Goal: Find specific page/section: Find specific page/section

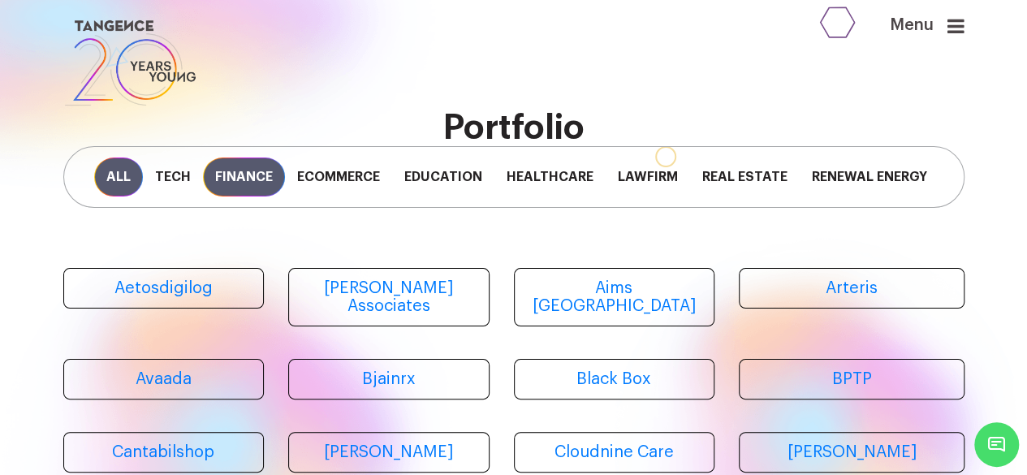
click at [248, 184] on span "Finance" at bounding box center [244, 177] width 82 height 39
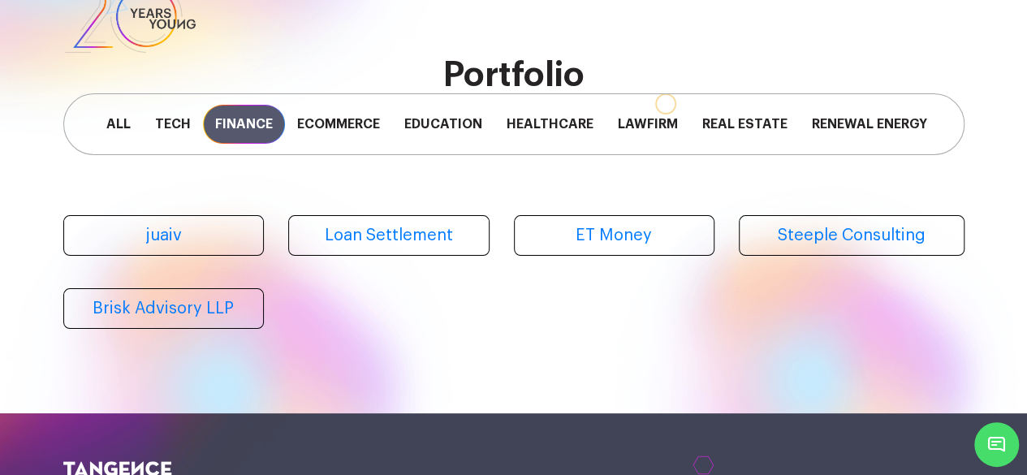
scroll to position [105, 0]
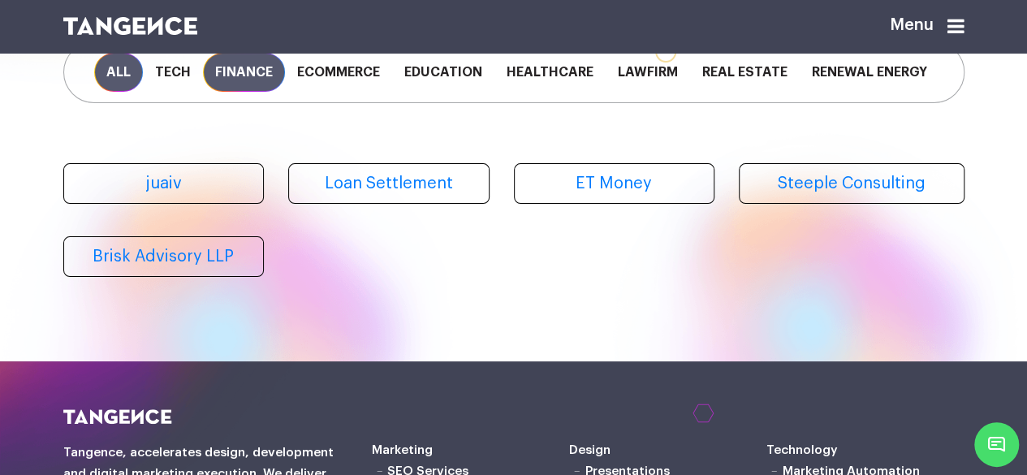
click at [119, 79] on span "All" at bounding box center [118, 72] width 49 height 39
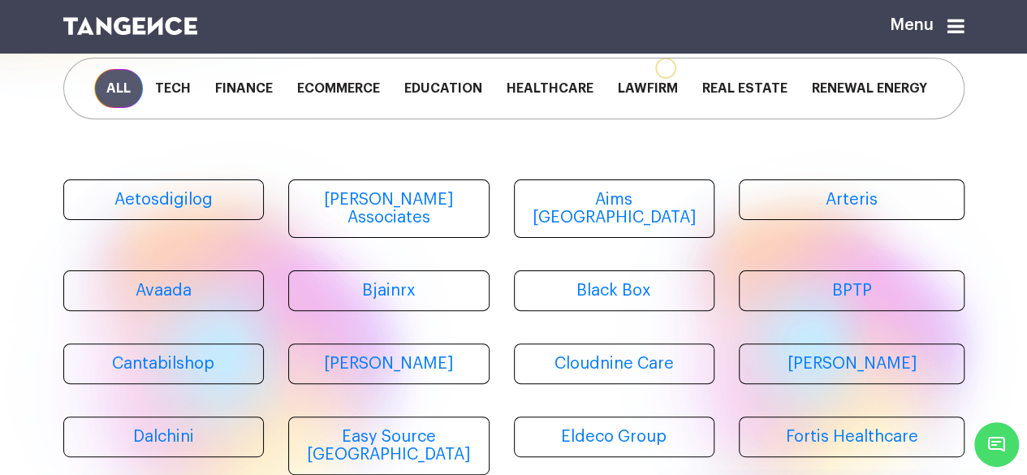
scroll to position [48, 0]
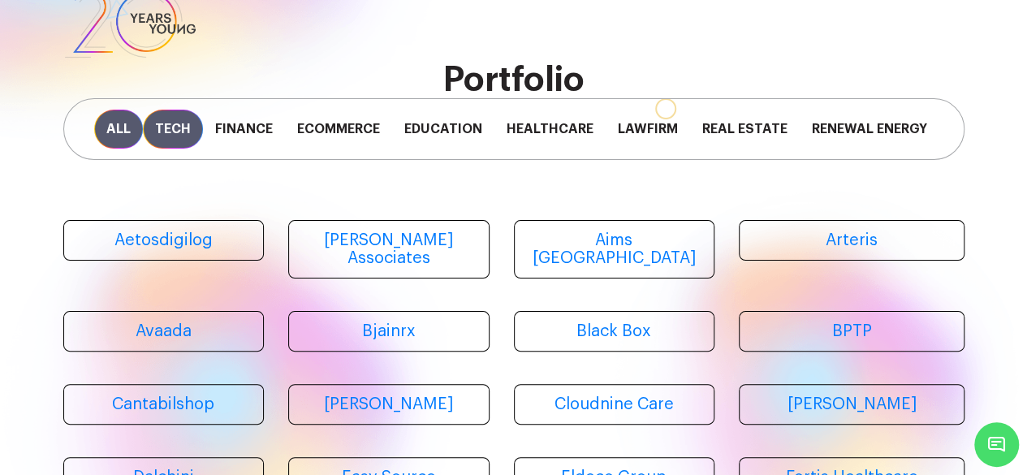
click at [187, 144] on span "Tech" at bounding box center [173, 129] width 60 height 39
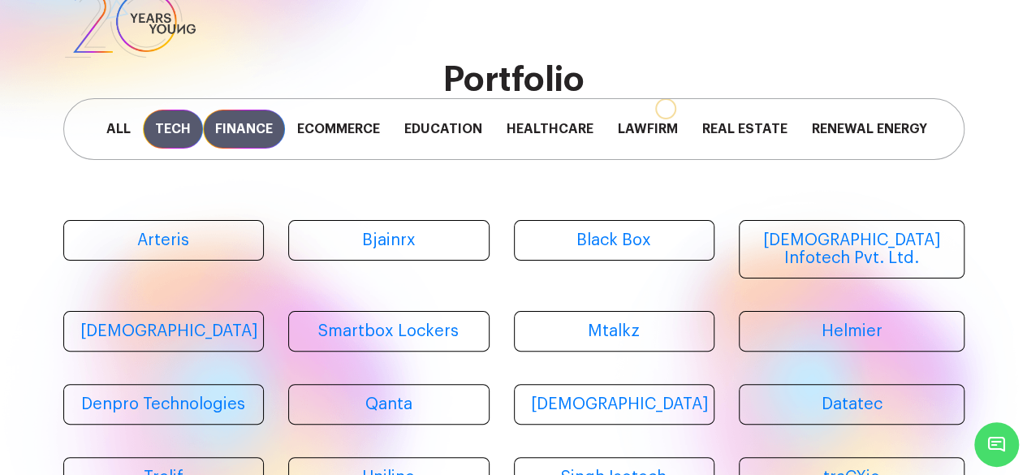
click at [262, 139] on span "Finance" at bounding box center [244, 129] width 82 height 39
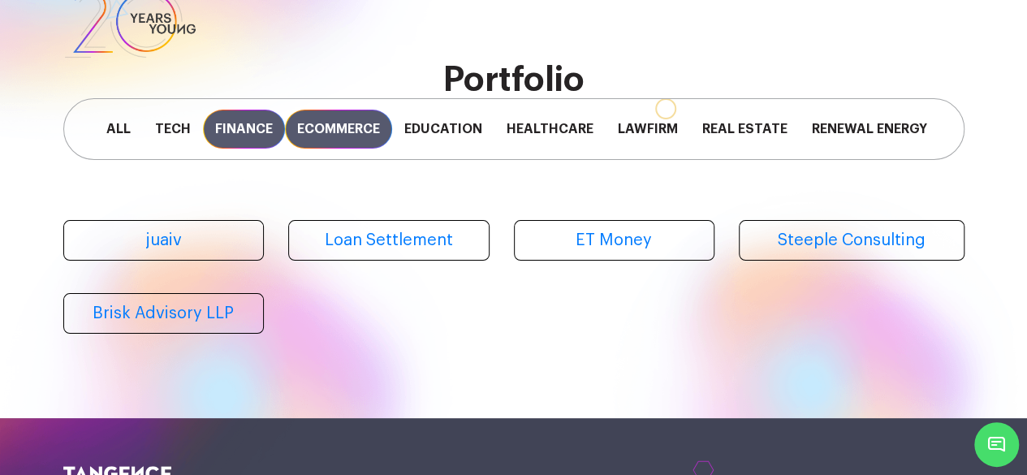
click at [323, 139] on span "Ecommerce" at bounding box center [338, 129] width 107 height 39
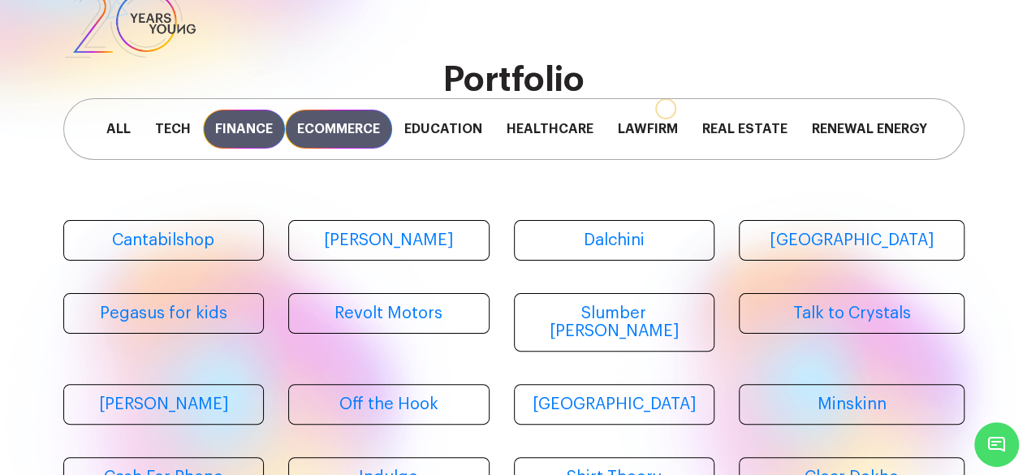
click at [260, 128] on span "Finance" at bounding box center [244, 129] width 82 height 39
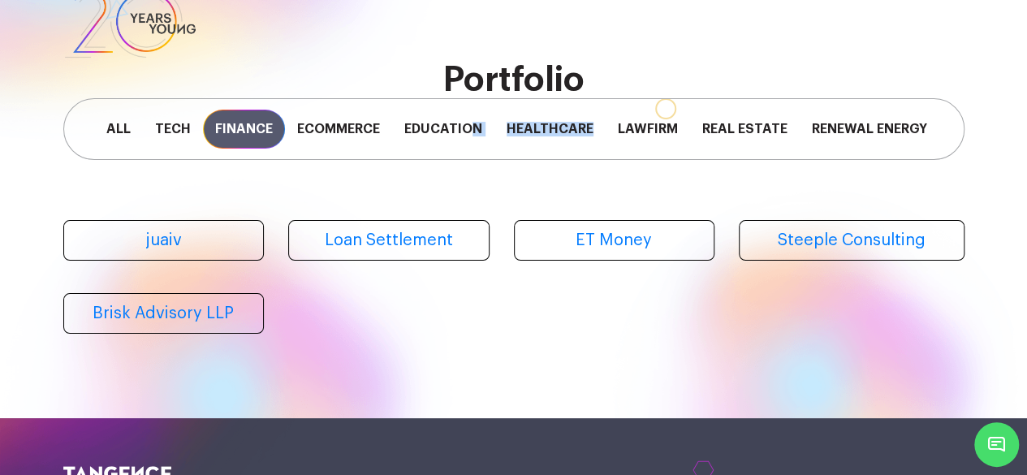
drag, startPoint x: 476, startPoint y: 160, endPoint x: 591, endPoint y: 159, distance: 115.3
click at [591, 159] on div "All Tech Finance Ecommerce Education Healthcare Lawfirm Real Estate Renewal Ene…" at bounding box center [513, 129] width 901 height 62
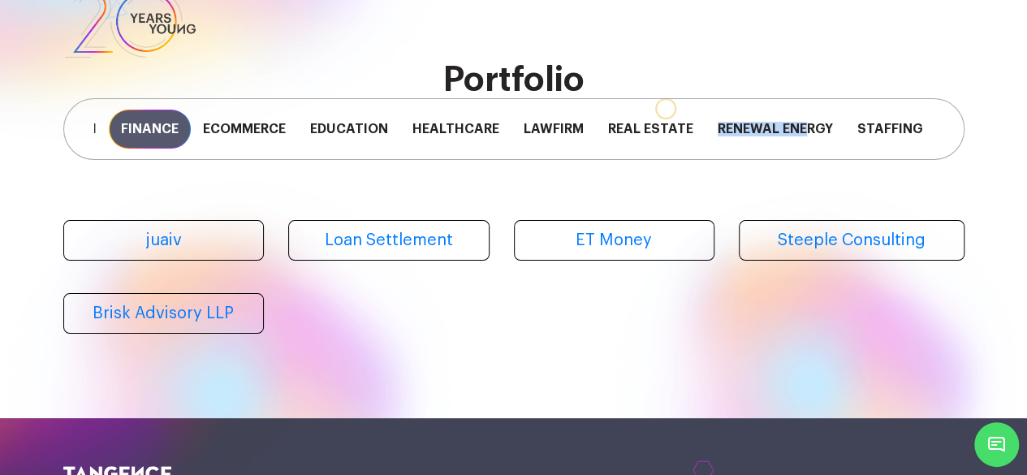
drag, startPoint x: 706, startPoint y: 162, endPoint x: 805, endPoint y: 162, distance: 99.1
click at [805, 160] on div "All Tech Finance Ecommerce Education Healthcare Lawfirm Real Estate Renewal Ene…" at bounding box center [513, 129] width 901 height 62
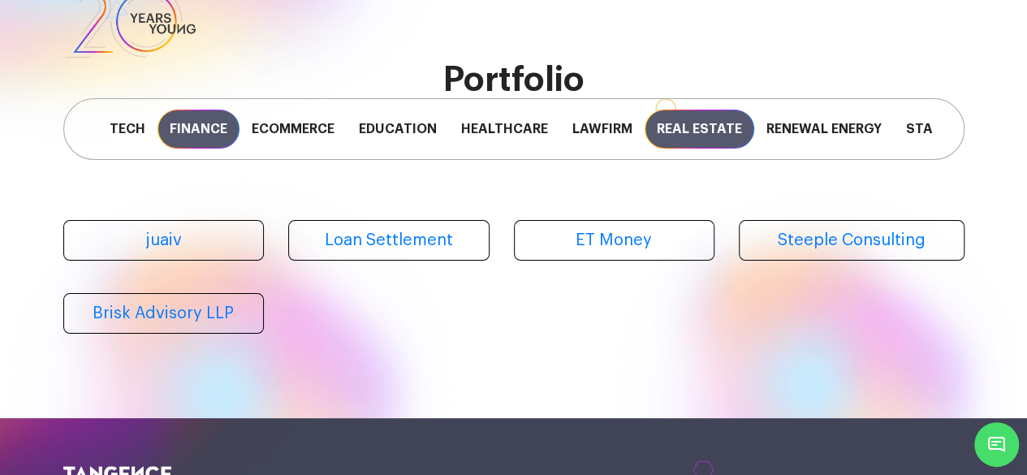
scroll to position [0, 0]
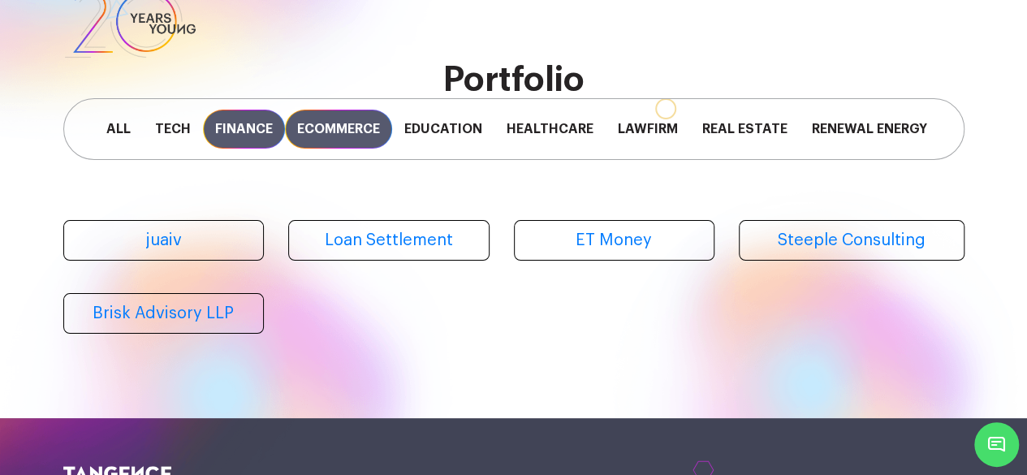
click at [375, 140] on span "Ecommerce" at bounding box center [338, 129] width 107 height 39
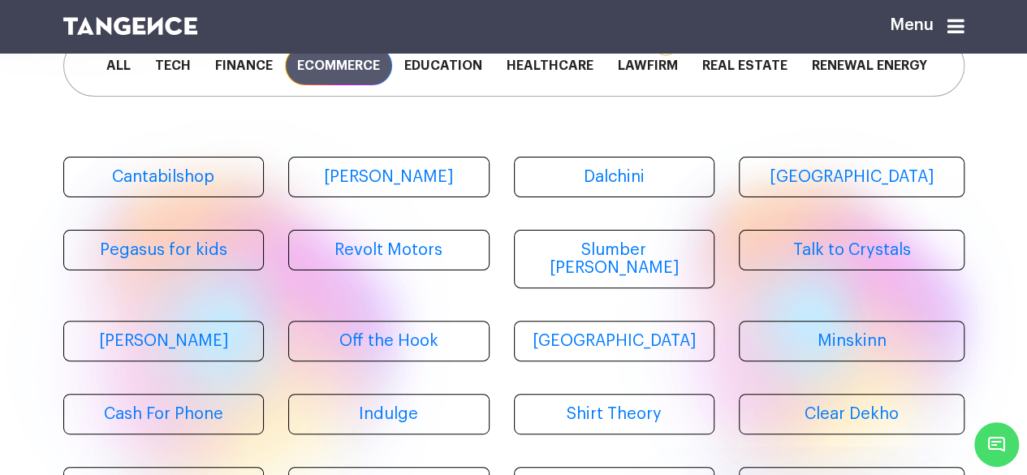
scroll to position [81, 0]
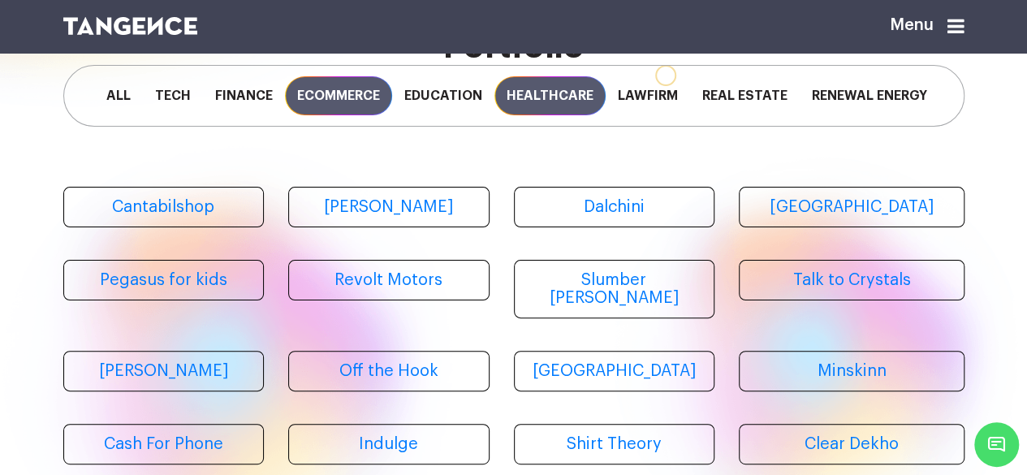
click at [549, 113] on span "Healthcare" at bounding box center [549, 95] width 111 height 39
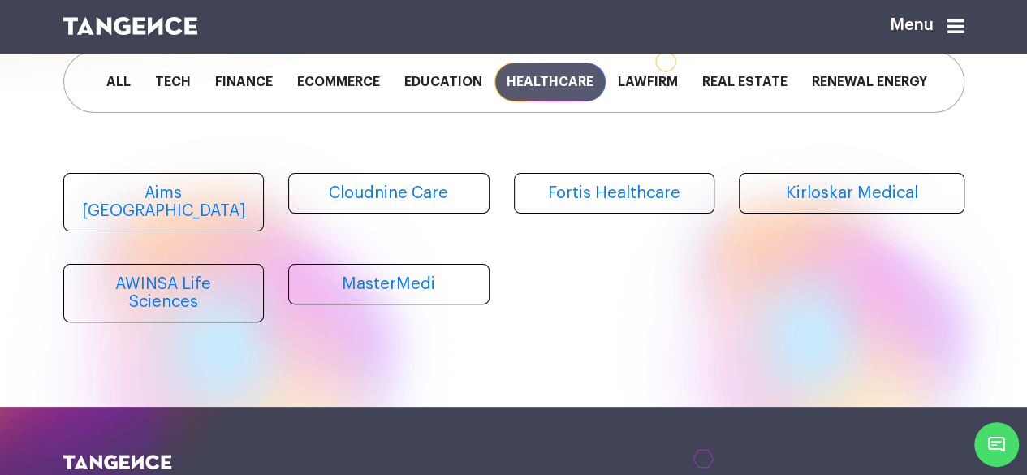
scroll to position [162, 0]
